Goal: Use online tool/utility: Utilize a website feature to perform a specific function

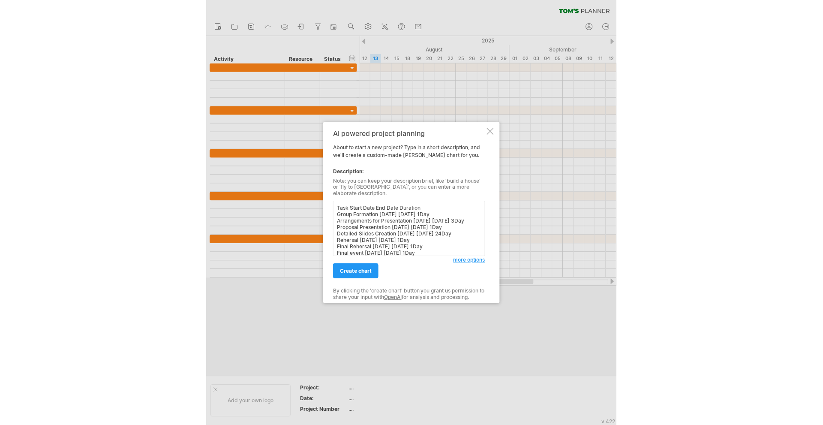
scroll to position [17, 0]
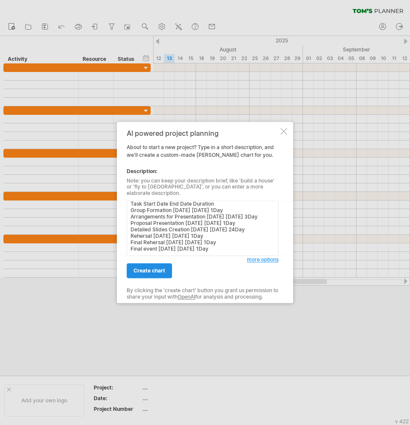
type textarea "Task Start Date End Date Duration Group Formation [DATE] [DATE] 1Day Arrangemen…"
click at [159, 272] on link "create chart" at bounding box center [149, 271] width 45 height 15
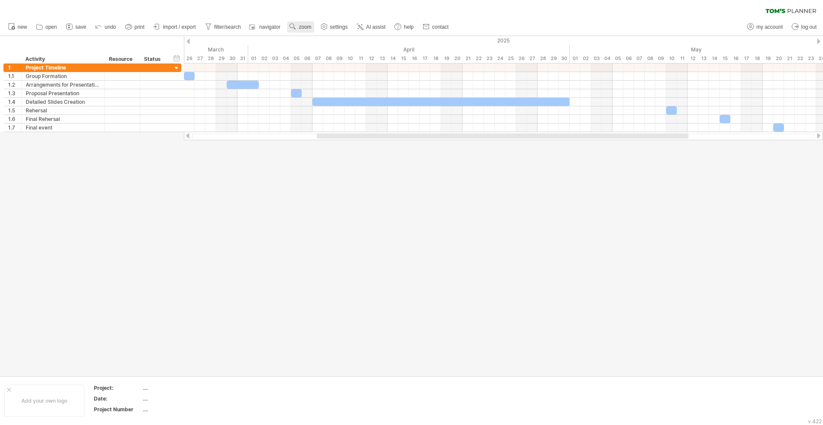
click at [311, 24] on link "zoom" at bounding box center [300, 26] width 27 height 11
click at [356, 65] on div "Day" at bounding box center [339, 62] width 48 height 14
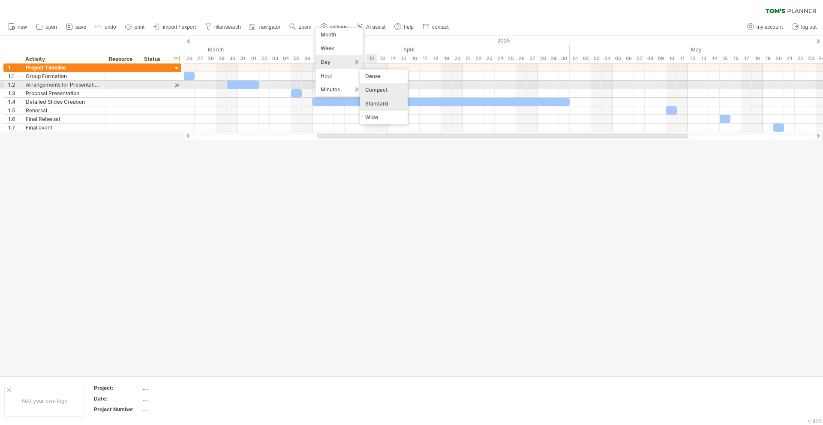
click at [378, 87] on div "Compact" at bounding box center [384, 90] width 48 height 14
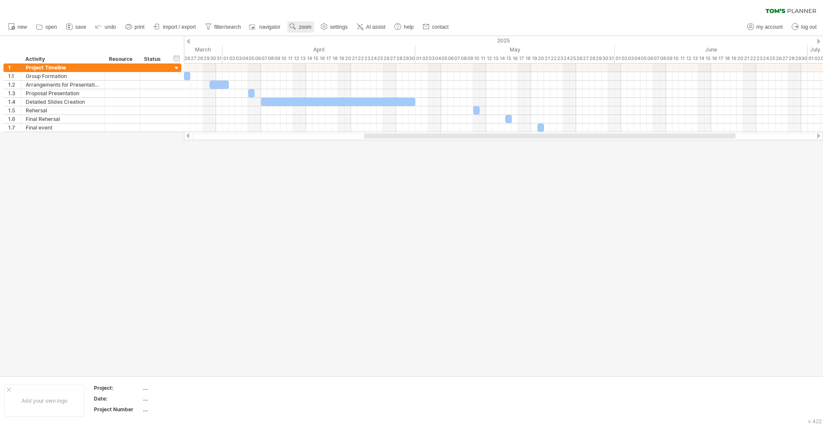
click at [300, 28] on link "zoom" at bounding box center [300, 26] width 27 height 11
click at [338, 69] on div "Day" at bounding box center [328, 67] width 48 height 14
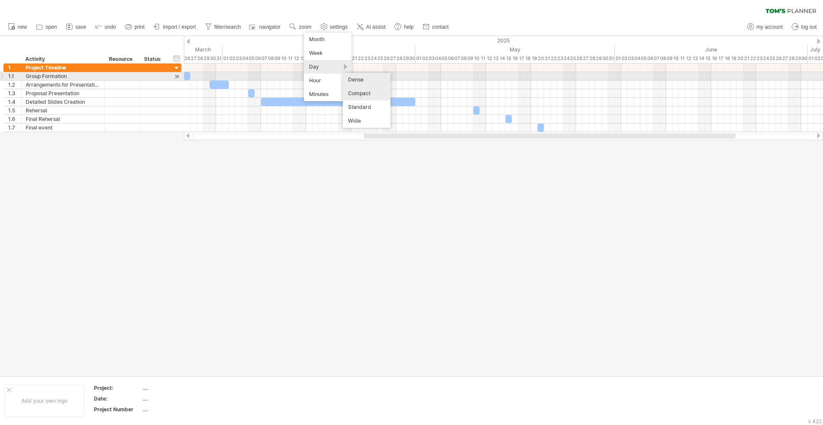
click at [371, 80] on div "Dense" at bounding box center [367, 80] width 48 height 14
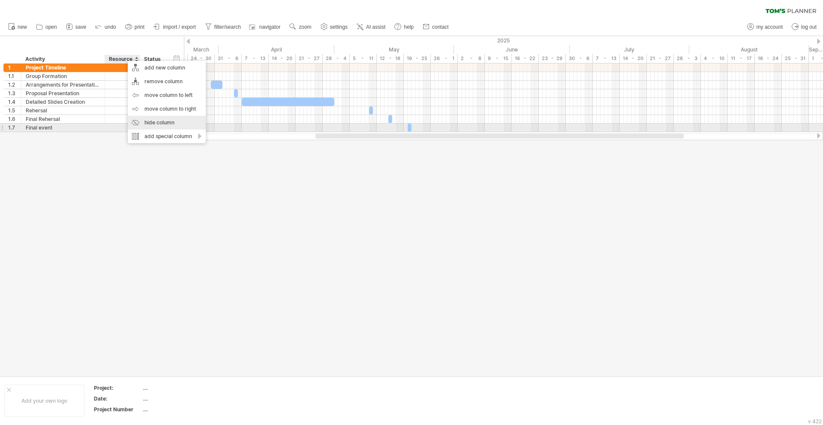
click at [161, 123] on div "hide column" at bounding box center [167, 123] width 78 height 14
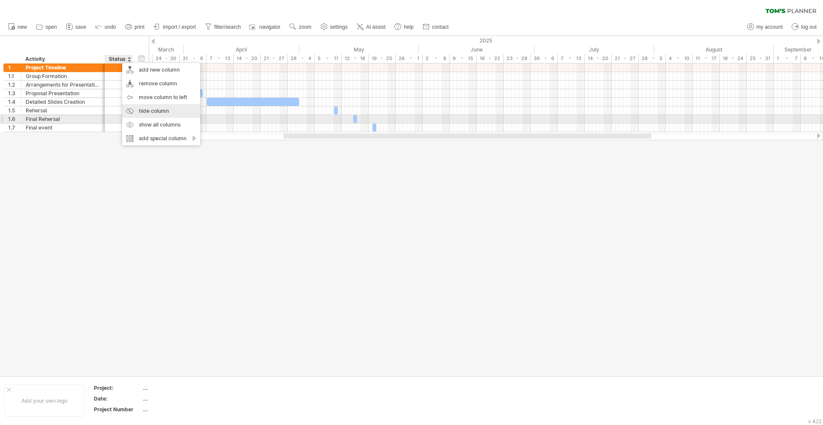
click at [147, 116] on div "hide column" at bounding box center [161, 111] width 78 height 14
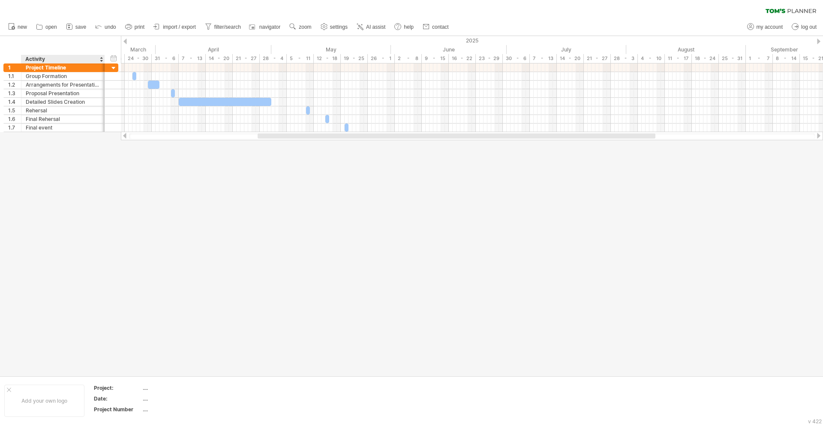
click at [67, 40] on div "hide start/end/duration show start/end/duration ******** Activity" at bounding box center [60, 49] width 121 height 27
click at [270, 101] on span at bounding box center [271, 102] width 3 height 8
